Goal: Information Seeking & Learning: Learn about a topic

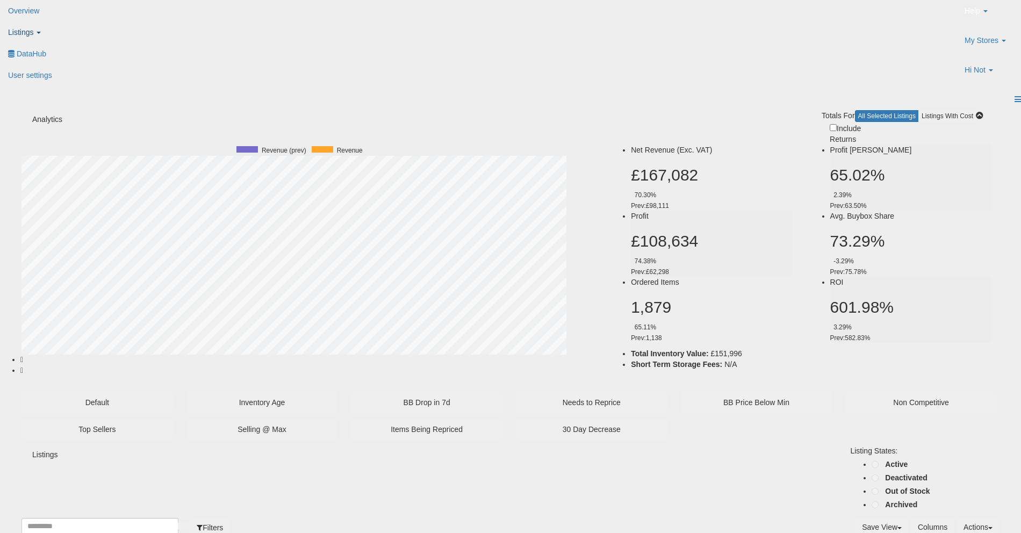
scroll to position [220, 561]
click at [33, 28] on span "Listings" at bounding box center [20, 32] width 25 height 9
click at [60, 43] on link "DataHub" at bounding box center [30, 53] width 60 height 21
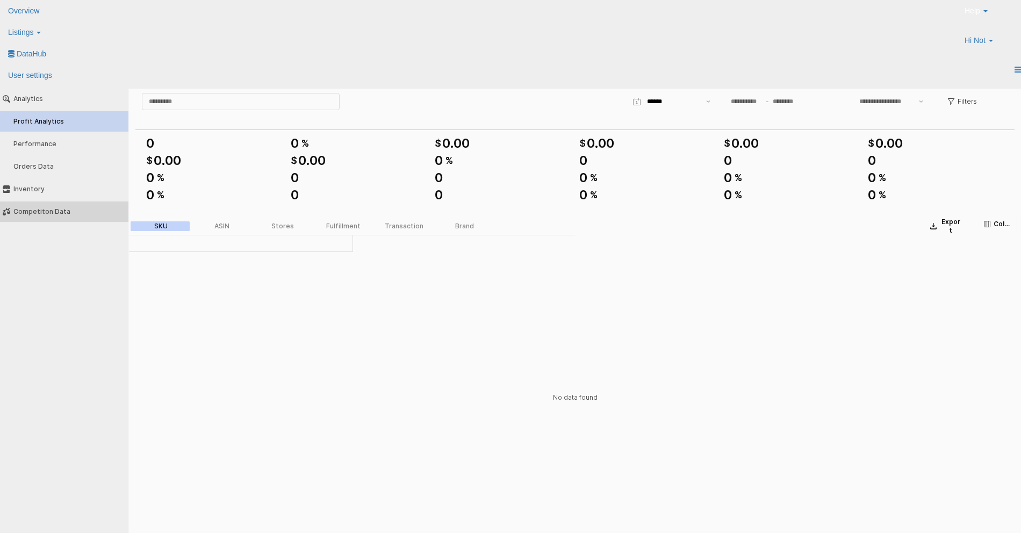
click at [51, 212] on div "Competiton Data" at bounding box center [69, 212] width 112 height 8
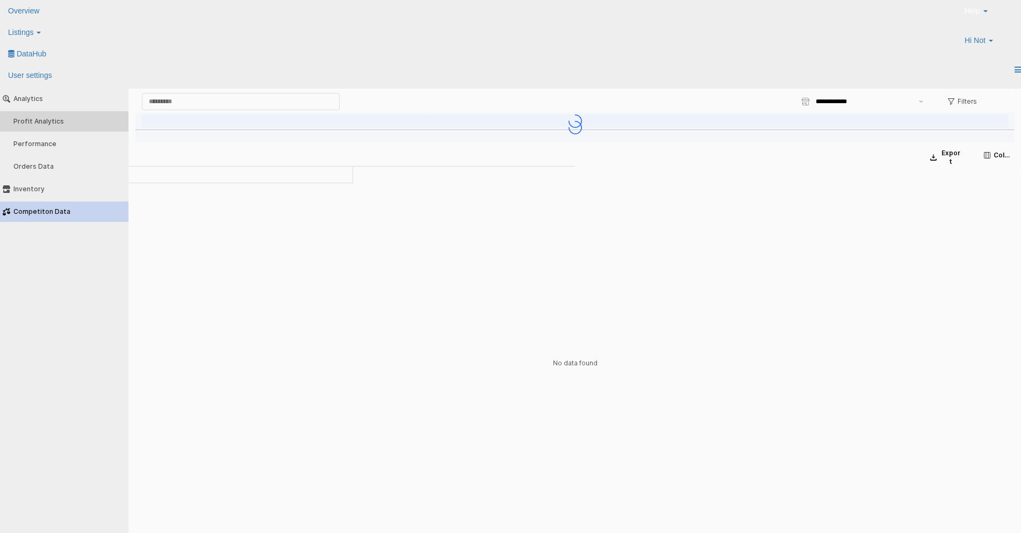
click at [51, 116] on button "Profit Analytics" at bounding box center [64, 121] width 136 height 20
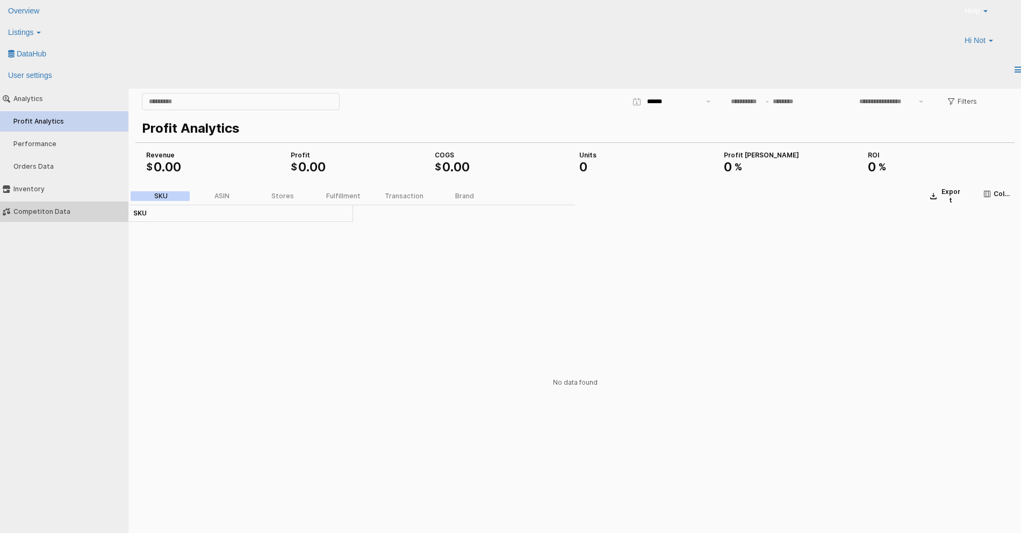
click at [35, 209] on div "Competiton Data" at bounding box center [69, 212] width 112 height 8
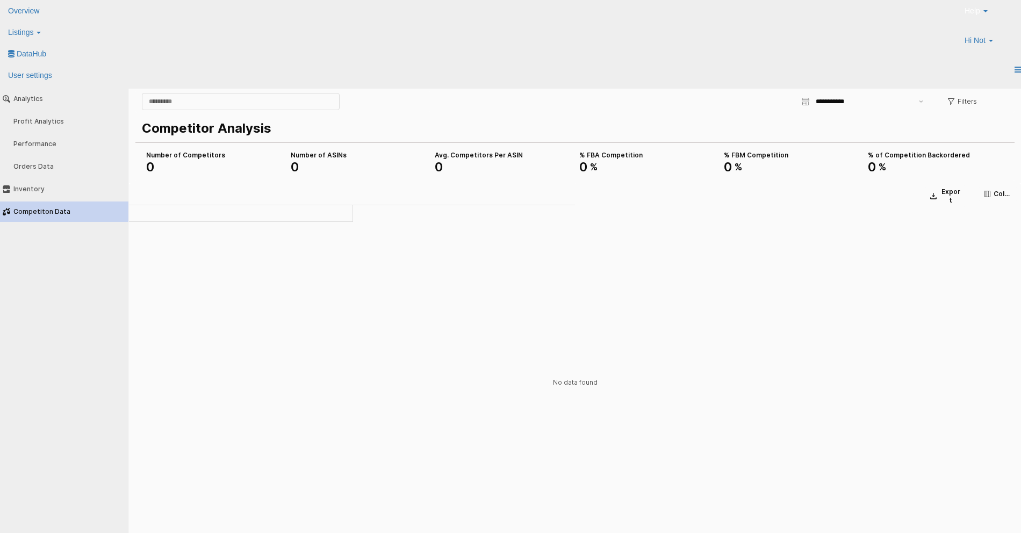
click at [54, 212] on div "Competiton Data" at bounding box center [69, 212] width 112 height 8
click at [57, 163] on div "Orders Data" at bounding box center [69, 167] width 112 height 8
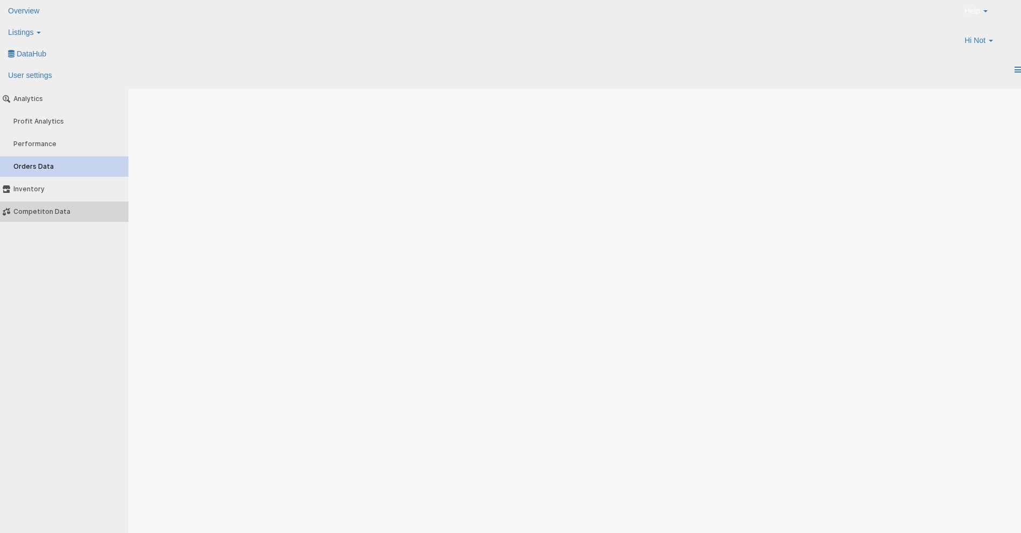
click at [68, 213] on div "Competiton Data" at bounding box center [69, 212] width 112 height 8
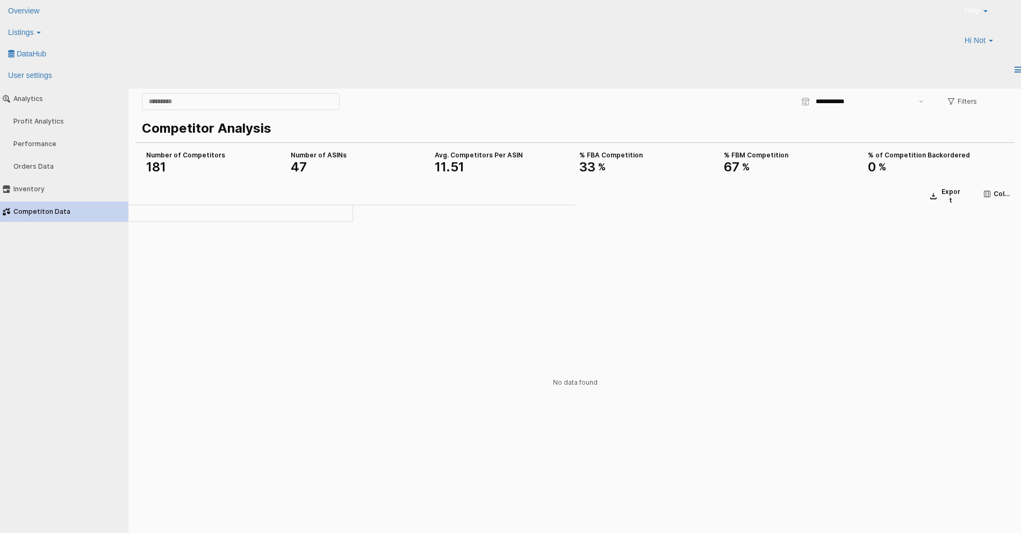
click at [53, 212] on div "Competiton Data" at bounding box center [69, 212] width 112 height 8
